Goal: Complete application form

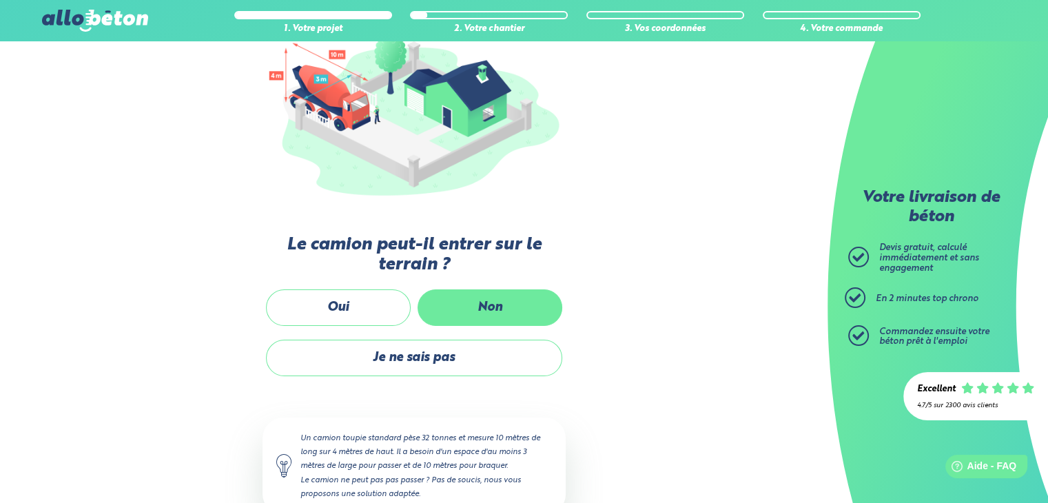
click at [476, 291] on label "Non" at bounding box center [490, 307] width 145 height 37
click at [0, 0] on input "Non" at bounding box center [0, 0] width 0 height 0
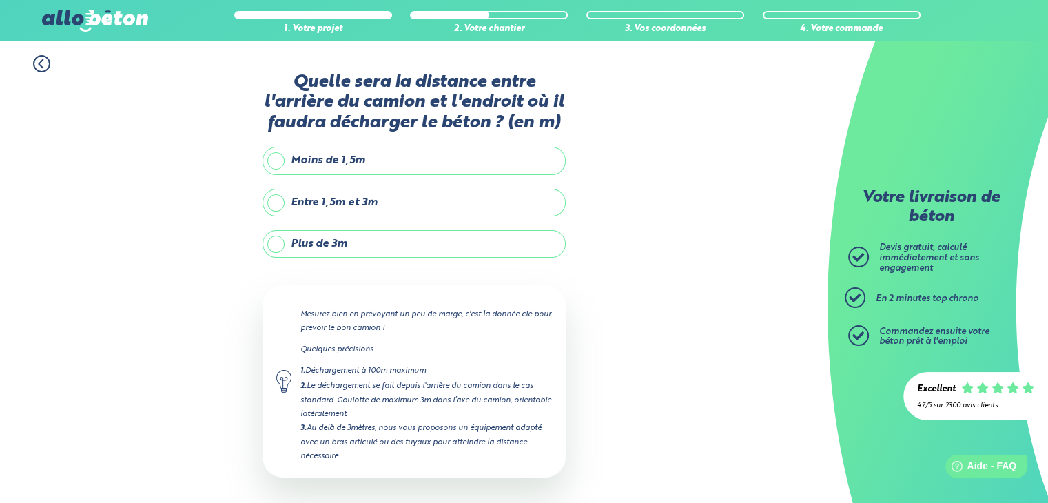
click at [276, 202] on label "Entre 1,5m et 3m" at bounding box center [413, 203] width 303 height 28
click at [0, 0] on input "Entre 1,5m et 3m" at bounding box center [0, 0] width 0 height 0
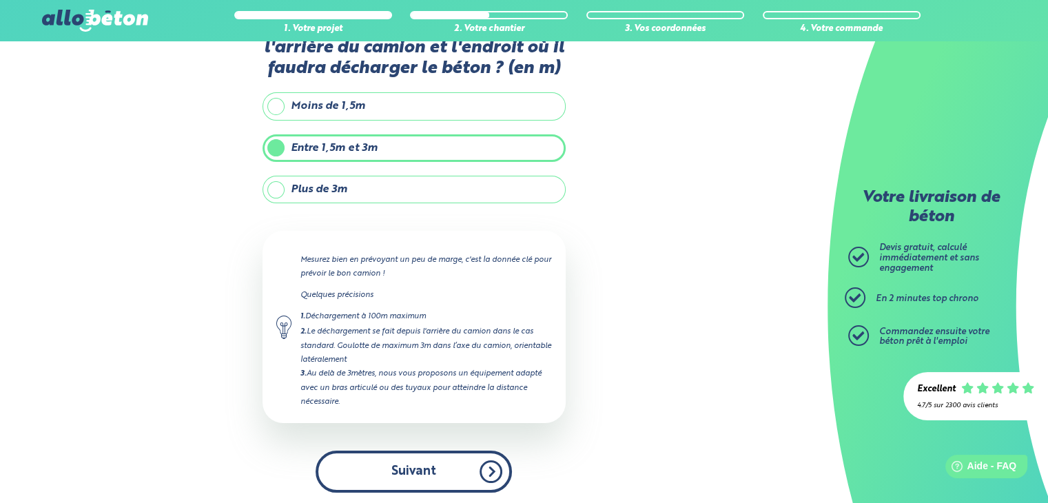
click at [398, 456] on button "Suivant" at bounding box center [414, 472] width 196 height 42
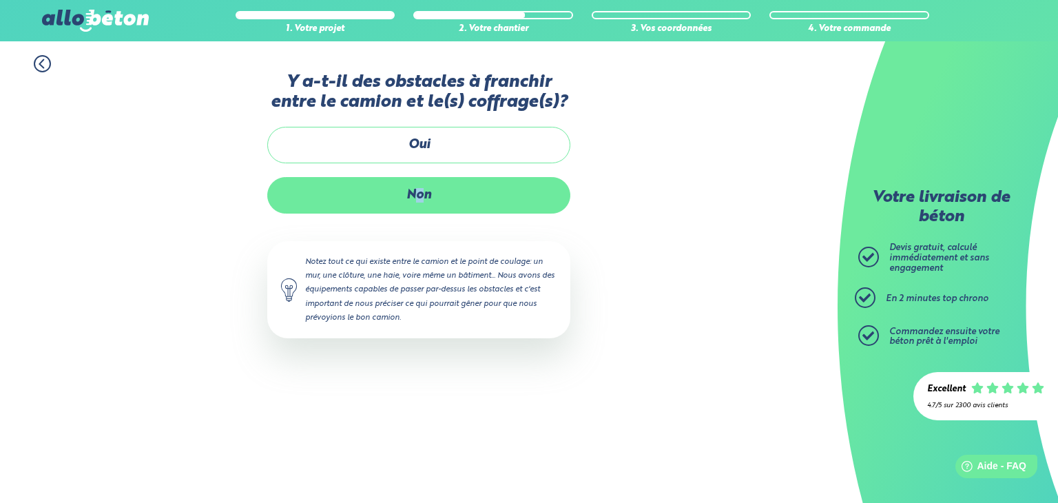
drag, startPoint x: 420, startPoint y: 199, endPoint x: 411, endPoint y: 189, distance: 13.2
click at [411, 189] on label "Non" at bounding box center [418, 195] width 303 height 37
click at [419, 203] on label "Non" at bounding box center [418, 195] width 303 height 37
click at [0, 0] on input "Non" at bounding box center [0, 0] width 0 height 0
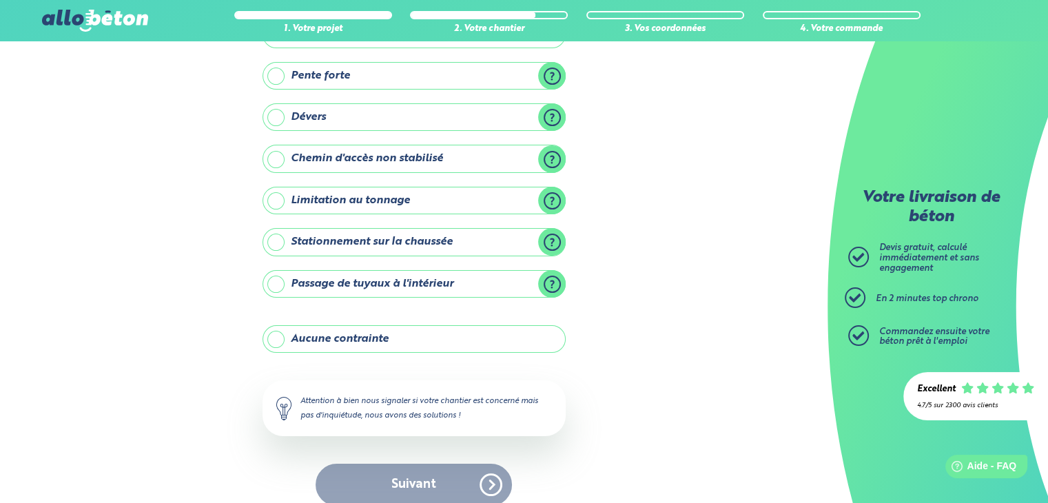
scroll to position [134, 0]
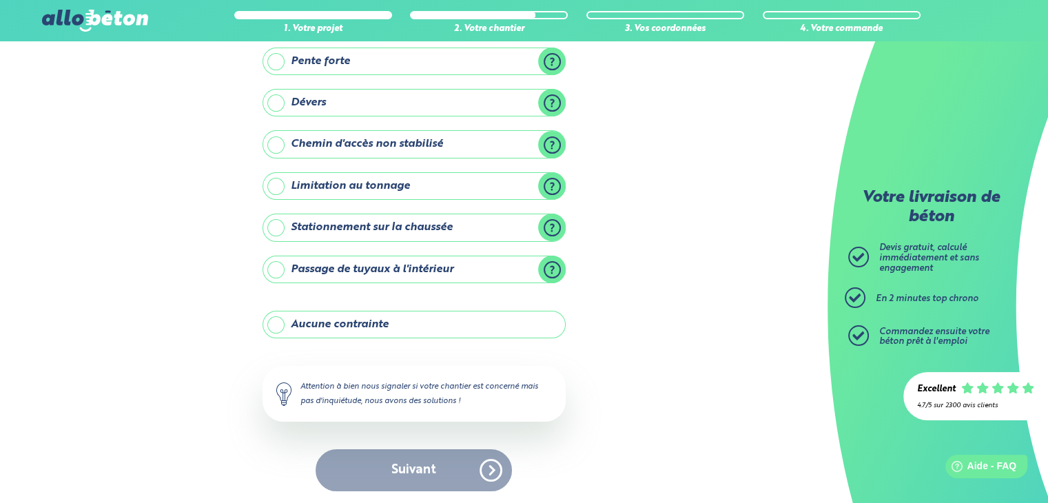
click at [351, 320] on label "Aucune contrainte" at bounding box center [413, 325] width 303 height 28
click at [0, 0] on input "Aucune contrainte" at bounding box center [0, 0] width 0 height 0
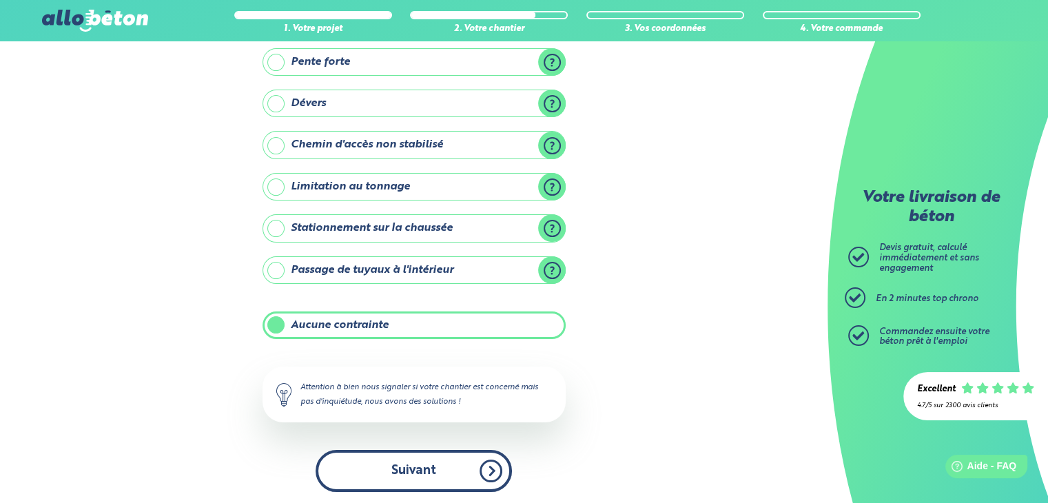
click at [415, 457] on button "Suivant" at bounding box center [414, 471] width 196 height 42
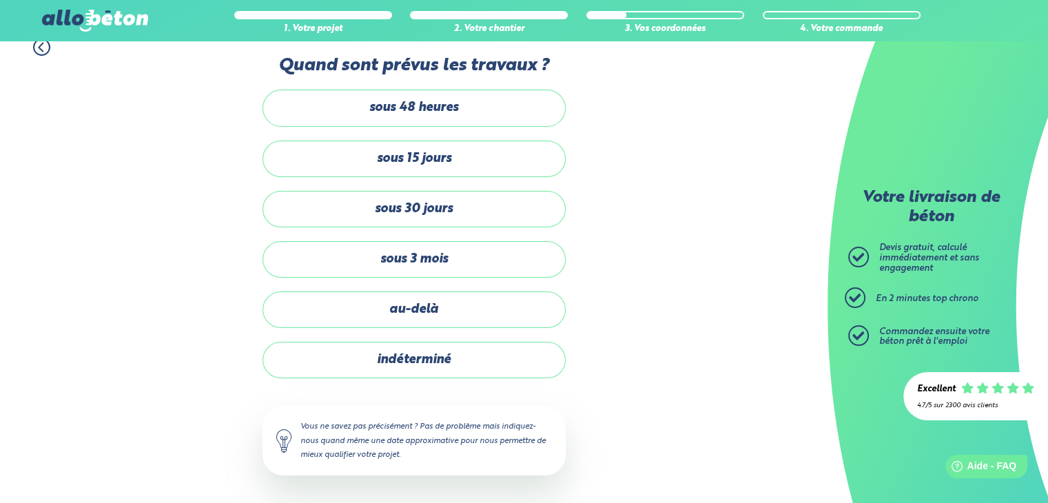
scroll to position [14, 0]
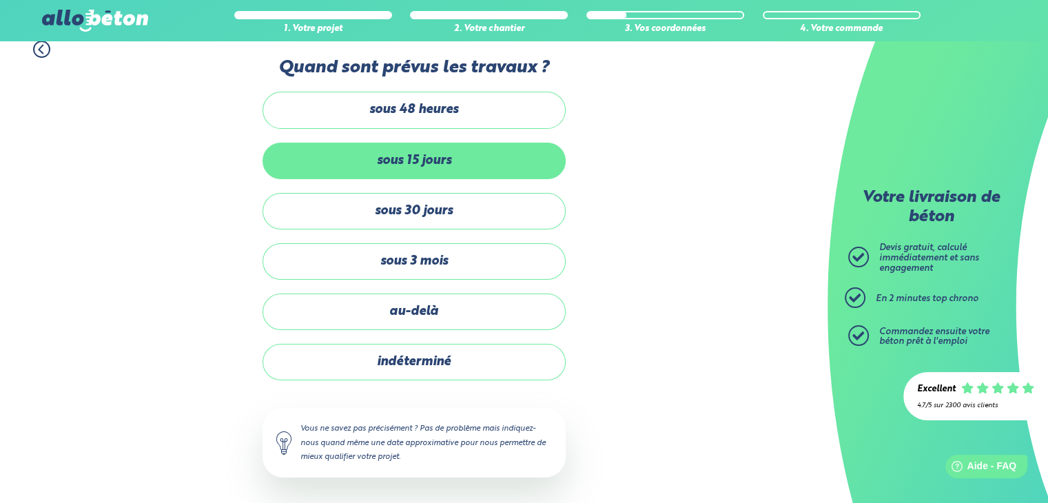
click at [430, 156] on label "sous 15 jours" at bounding box center [413, 161] width 303 height 37
click at [0, 0] on input "sous 15 jours" at bounding box center [0, 0] width 0 height 0
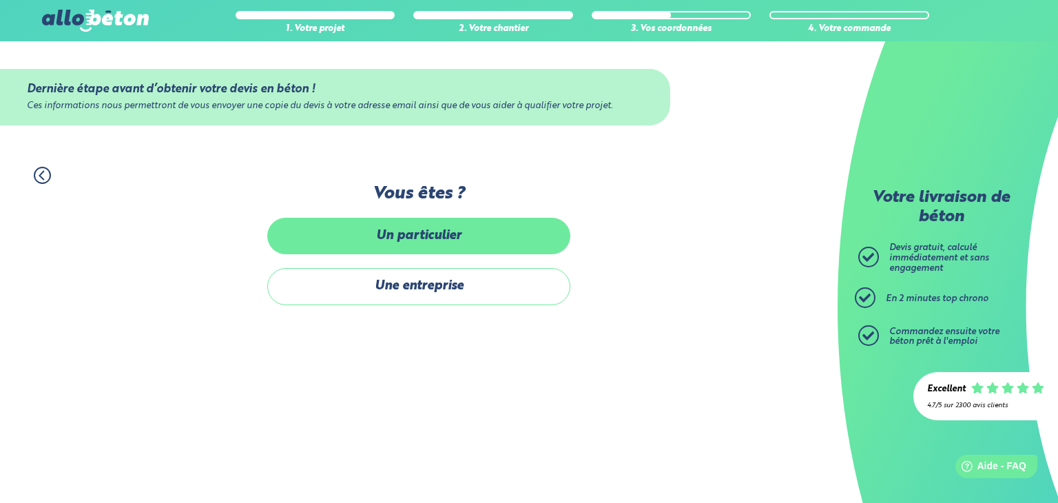
click at [435, 238] on label "Un particulier" at bounding box center [418, 236] width 303 height 37
click at [0, 0] on input "Un particulier" at bounding box center [0, 0] width 0 height 0
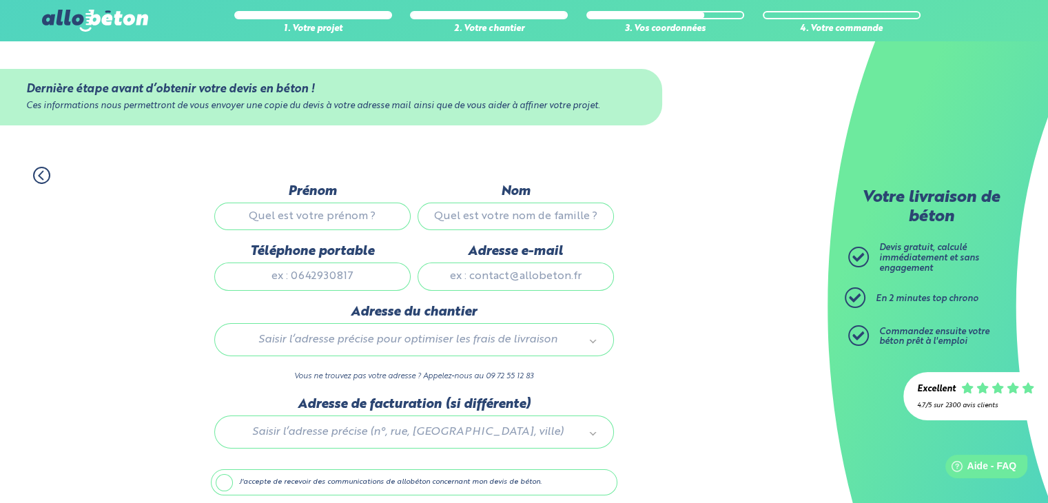
click at [362, 225] on input "Prénom" at bounding box center [312, 217] width 196 height 28
type input "[PERSON_NAME]"
type input "Arakelyan"
type input "0643717553"
type input "[EMAIL_ADDRESS][DOMAIN_NAME]"
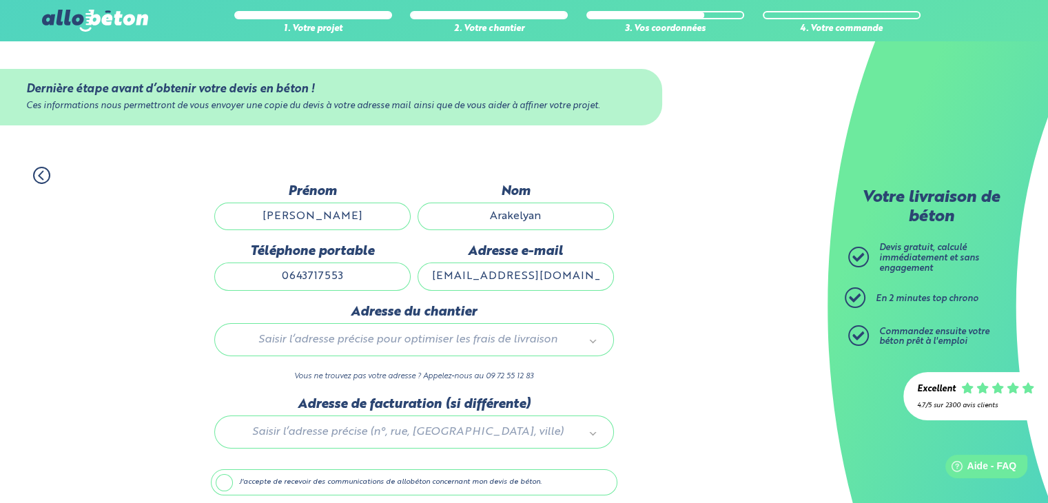
type input "65 rue busson billault"
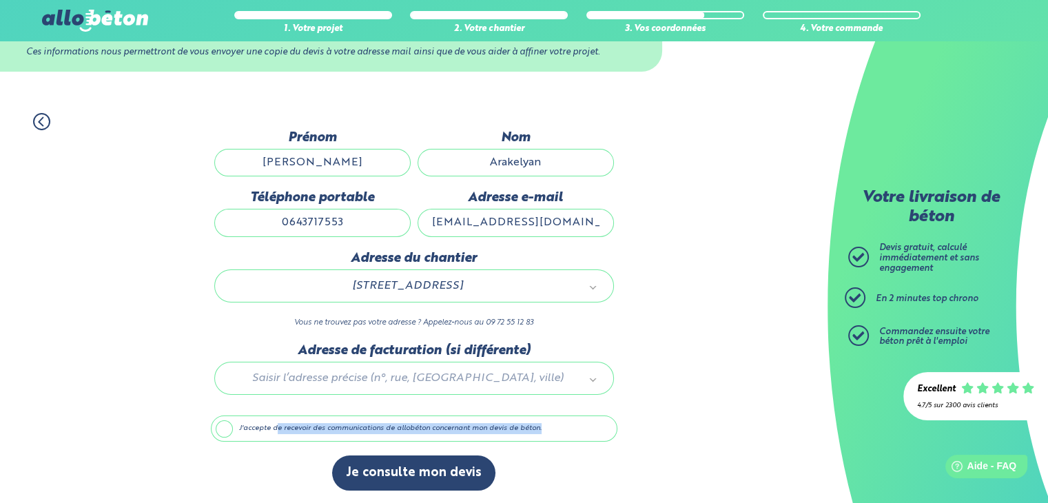
drag, startPoint x: 276, startPoint y: 433, endPoint x: 317, endPoint y: 446, distance: 43.2
click at [317, 446] on div "Dernière étape avant d’obtenir votre devis en béton ! Ces informations nous per…" at bounding box center [414, 317] width 406 height 374
click at [293, 450] on div "Dernière étape avant d’obtenir votre devis en béton ! Ces informations nous per…" at bounding box center [414, 317] width 406 height 374
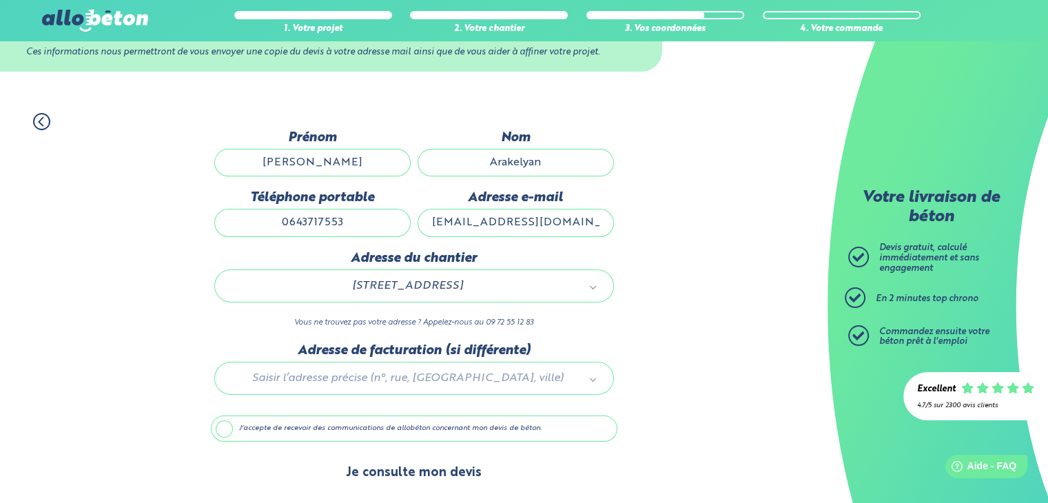
click at [388, 468] on button "Je consulte mon devis" at bounding box center [413, 472] width 163 height 35
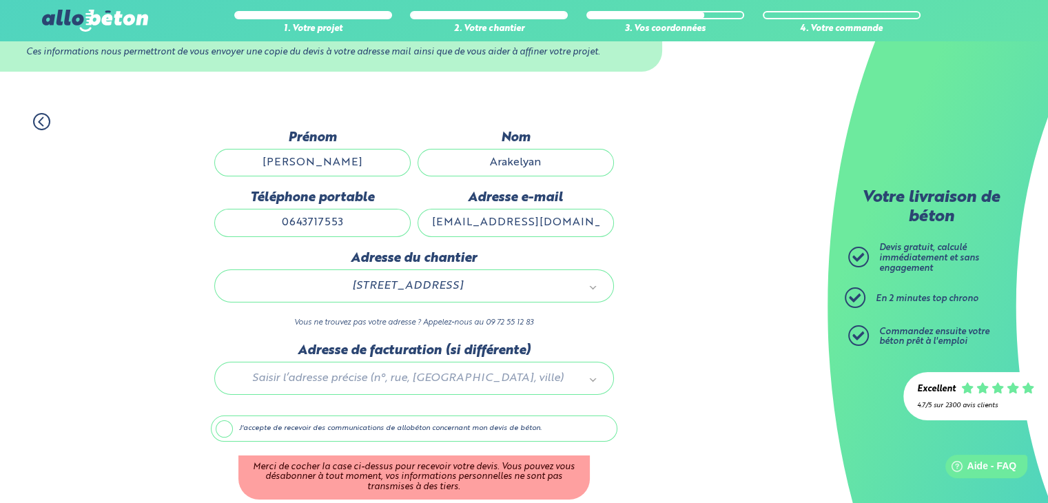
click at [307, 428] on label "J'accepte de recevoir des communications de allobéton concernant mon devis de b…" at bounding box center [414, 428] width 406 height 26
click at [0, 0] on input "J'accepte de recevoir des communications de allobéton concernant mon devis de b…" at bounding box center [0, 0] width 0 height 0
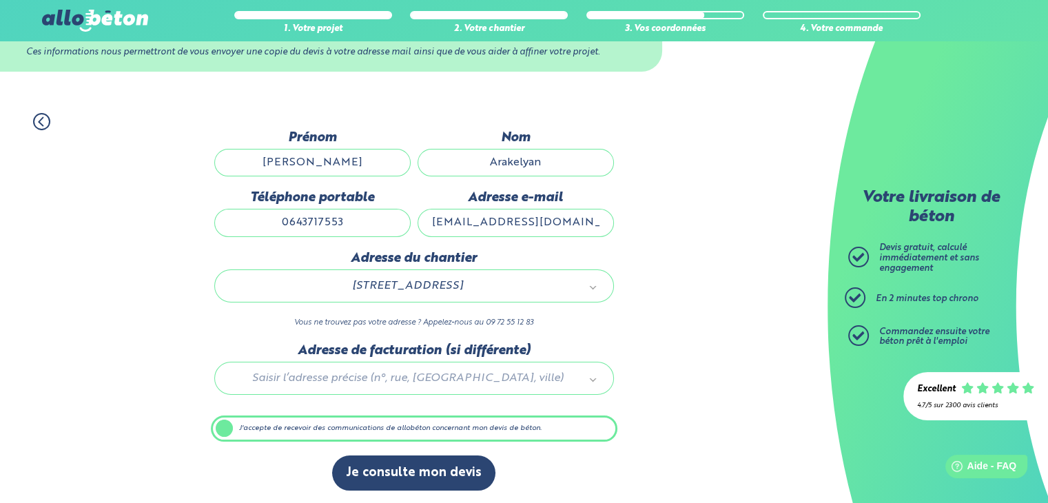
scroll to position [53, 0]
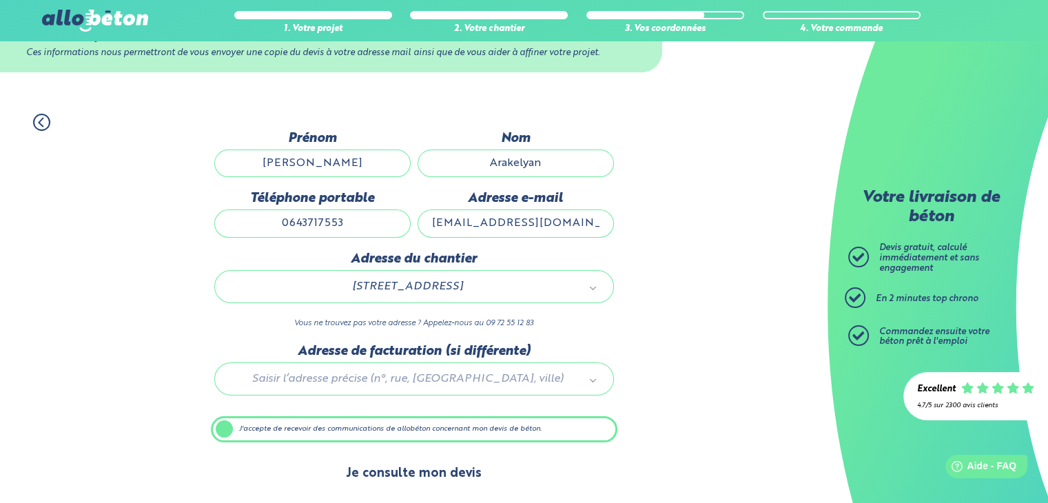
click at [373, 468] on button "Je consulte mon devis" at bounding box center [413, 473] width 163 height 35
